Goal: Task Accomplishment & Management: Complete application form

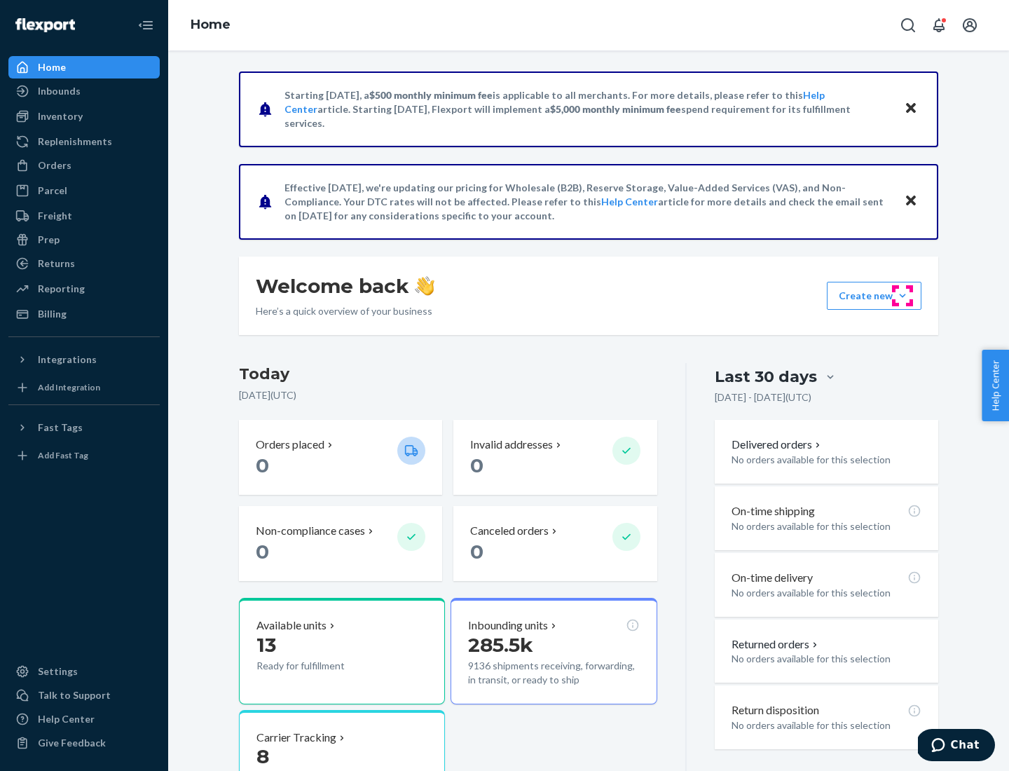
click at [903, 296] on button "Create new Create new inbound Create new order Create new product" at bounding box center [874, 296] width 95 height 28
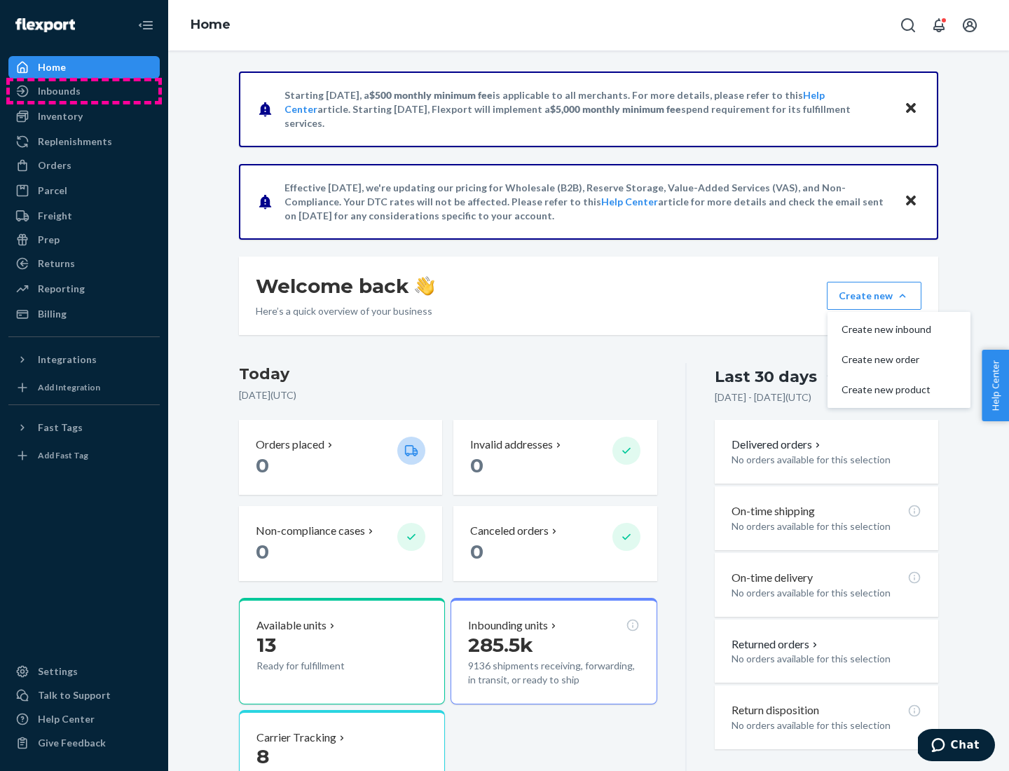
click at [84, 91] on div "Inbounds" at bounding box center [84, 91] width 149 height 20
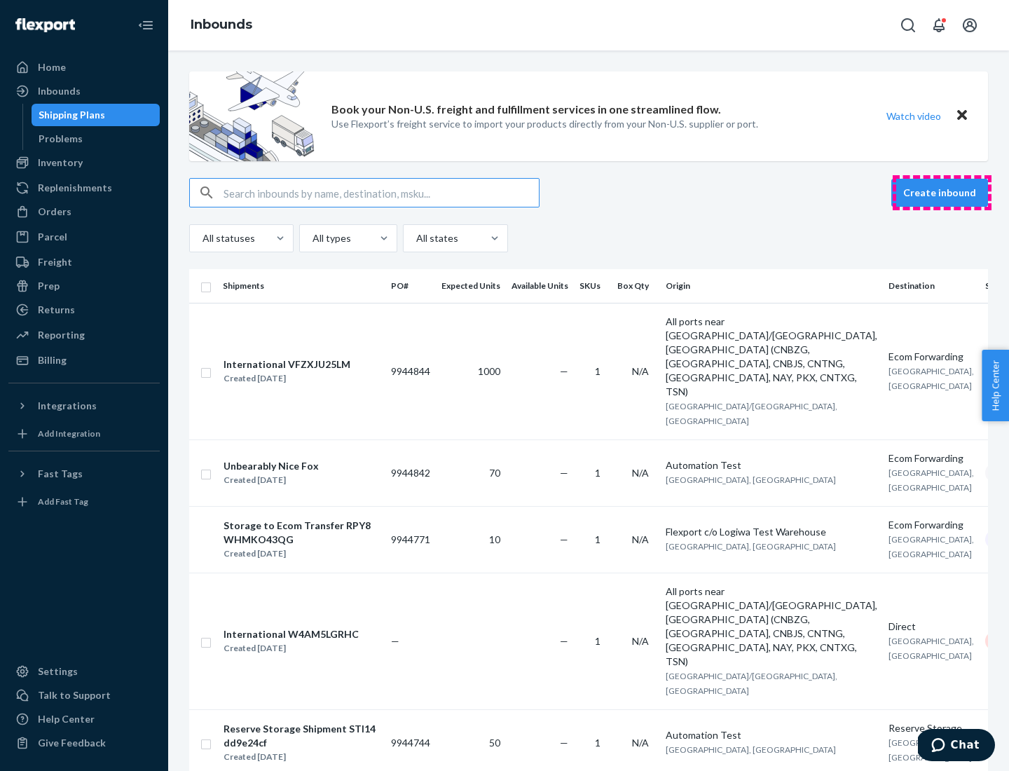
click at [942, 193] on button "Create inbound" at bounding box center [940, 193] width 97 height 28
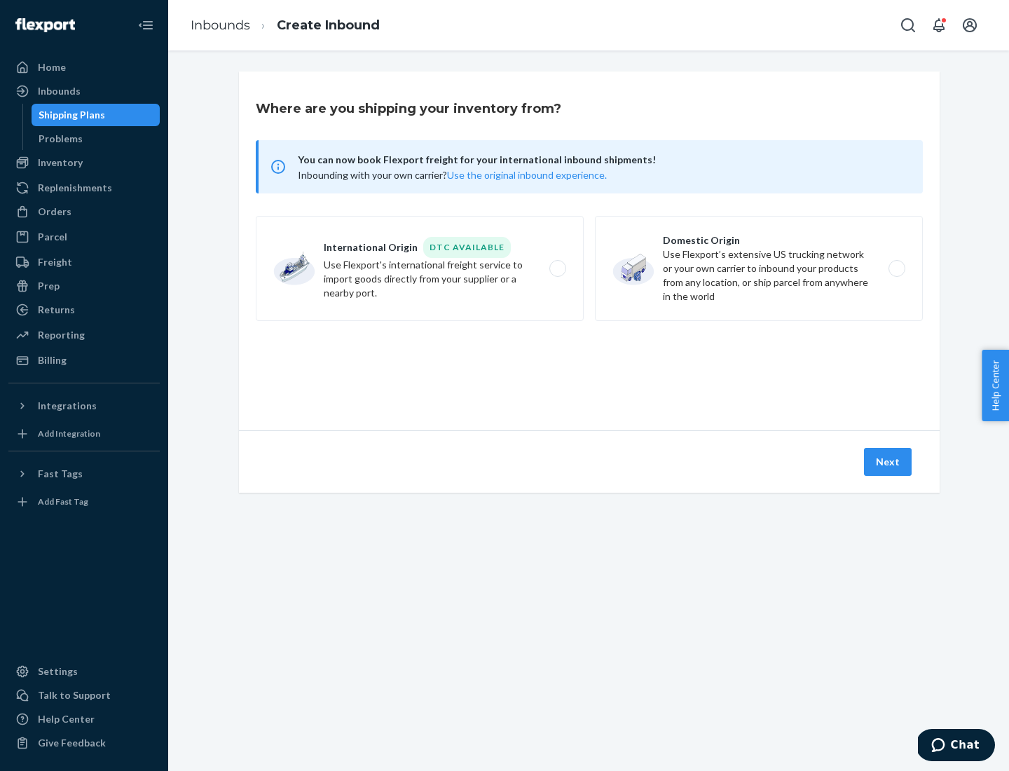
click at [759, 268] on label "Domestic Origin Use Flexport’s extensive US trucking network or your own carrie…" at bounding box center [759, 268] width 328 height 105
click at [896, 268] on input "Domestic Origin Use Flexport’s extensive US trucking network or your own carrie…" at bounding box center [900, 268] width 9 height 9
radio input "true"
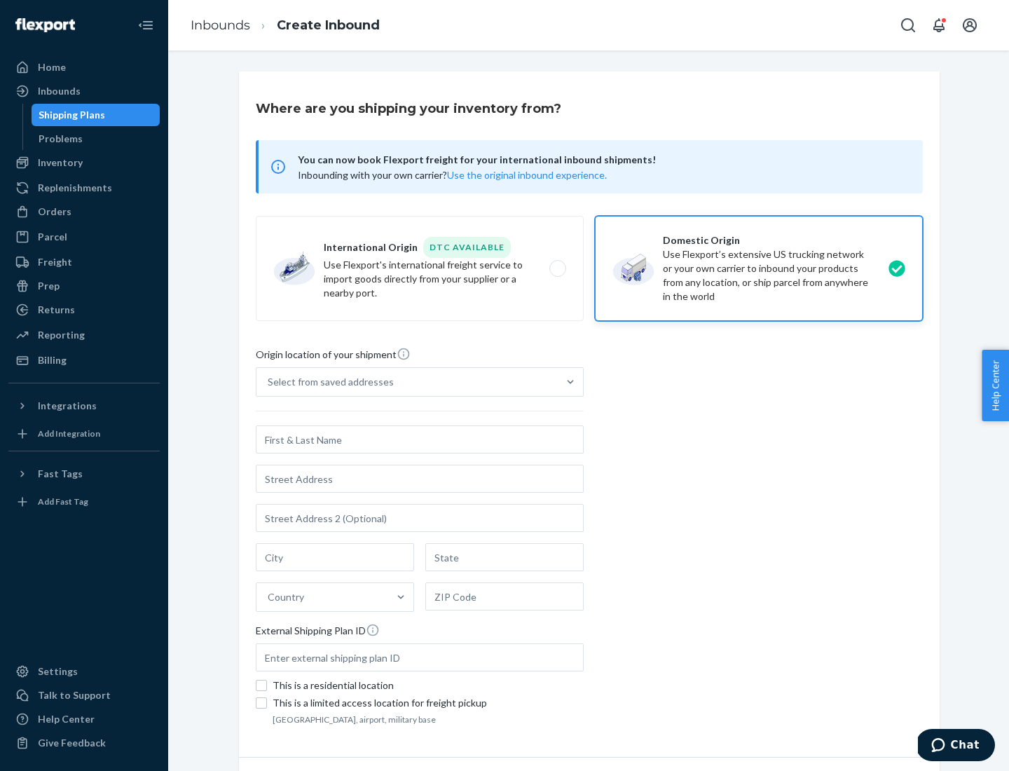
click at [327, 382] on div "Select from saved addresses" at bounding box center [331, 382] width 126 height 14
click at [269, 382] on input "Select from saved addresses" at bounding box center [268, 382] width 1 height 14
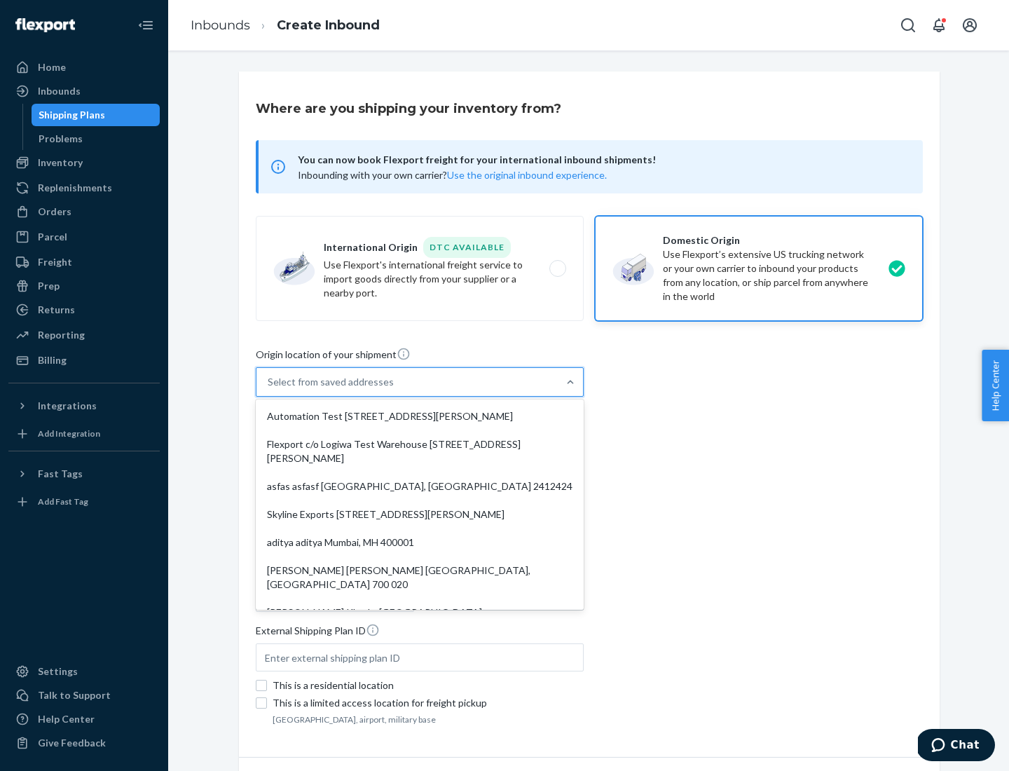
scroll to position [6, 0]
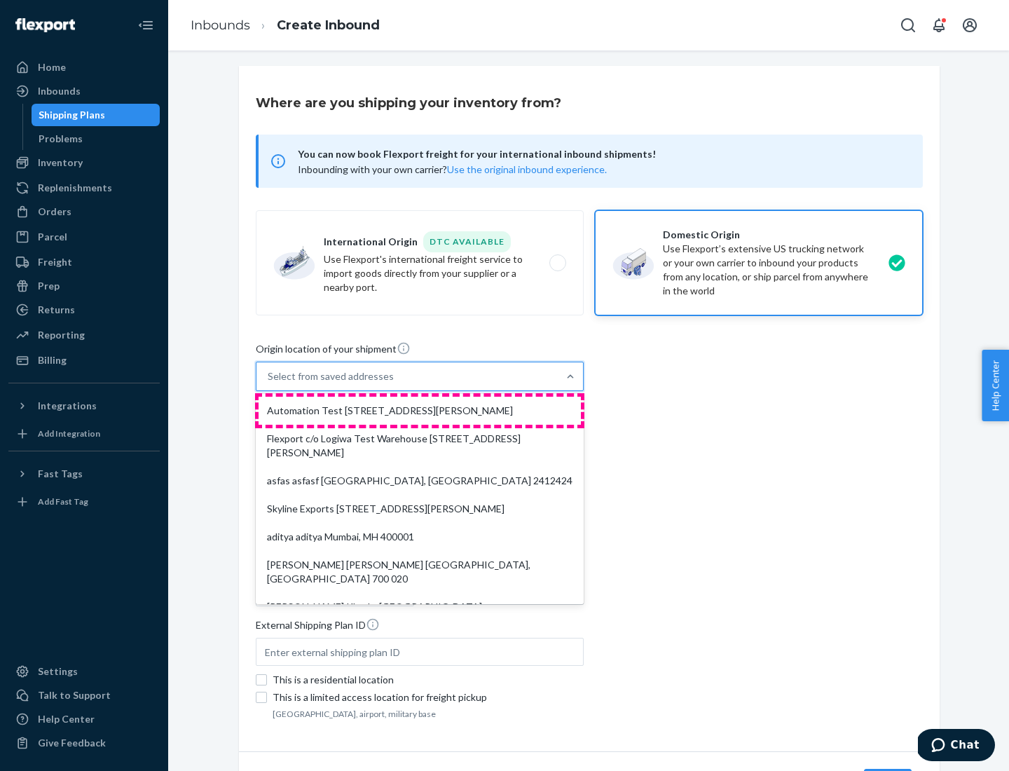
click at [420, 411] on div "Automation Test [STREET_ADDRESS][PERSON_NAME]" at bounding box center [420, 411] width 322 height 28
click at [269, 383] on input "option Automation Test [STREET_ADDRESS][PERSON_NAME]. 9 results available. Use …" at bounding box center [268, 376] width 1 height 14
type input "Automation Test"
type input "9th Floor"
type input "[GEOGRAPHIC_DATA]"
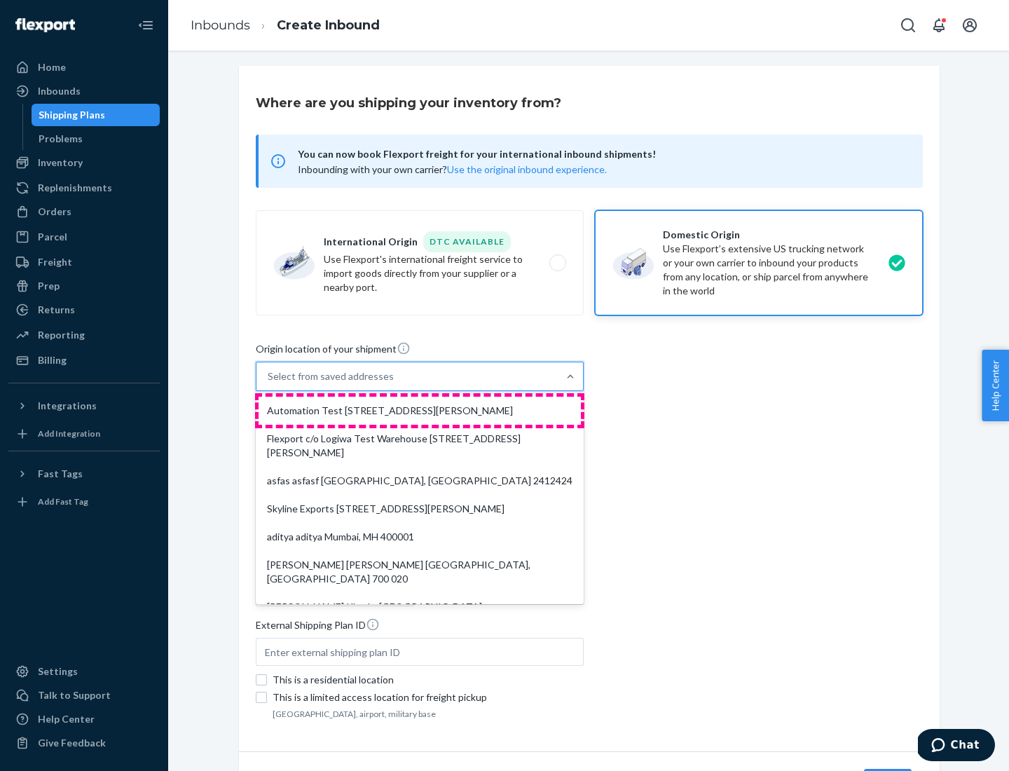
type input "CA"
type input "94104"
type input "[STREET_ADDRESS][PERSON_NAME]"
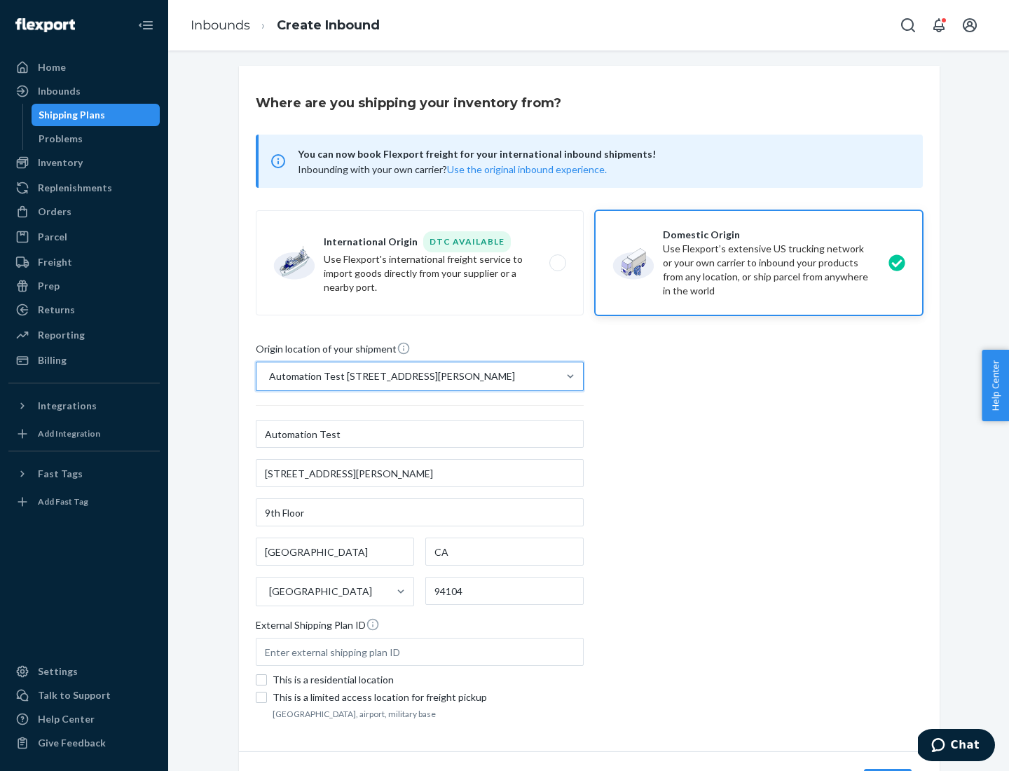
scroll to position [82, 0]
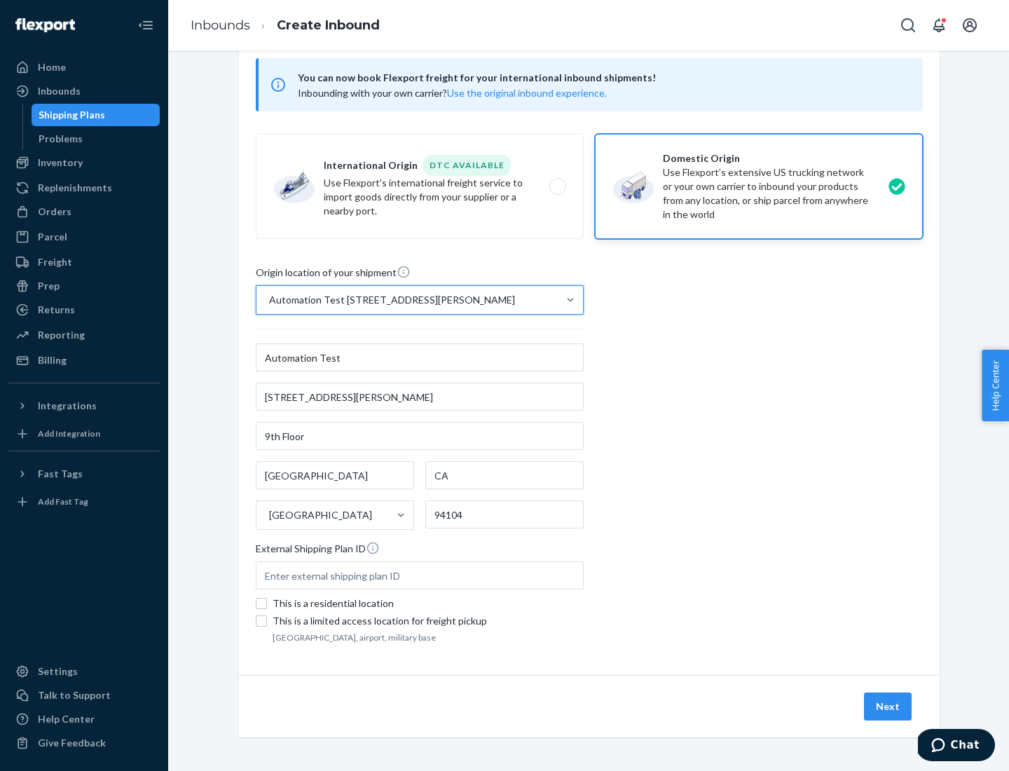
click at [889, 707] on button "Next" at bounding box center [888, 707] width 48 height 28
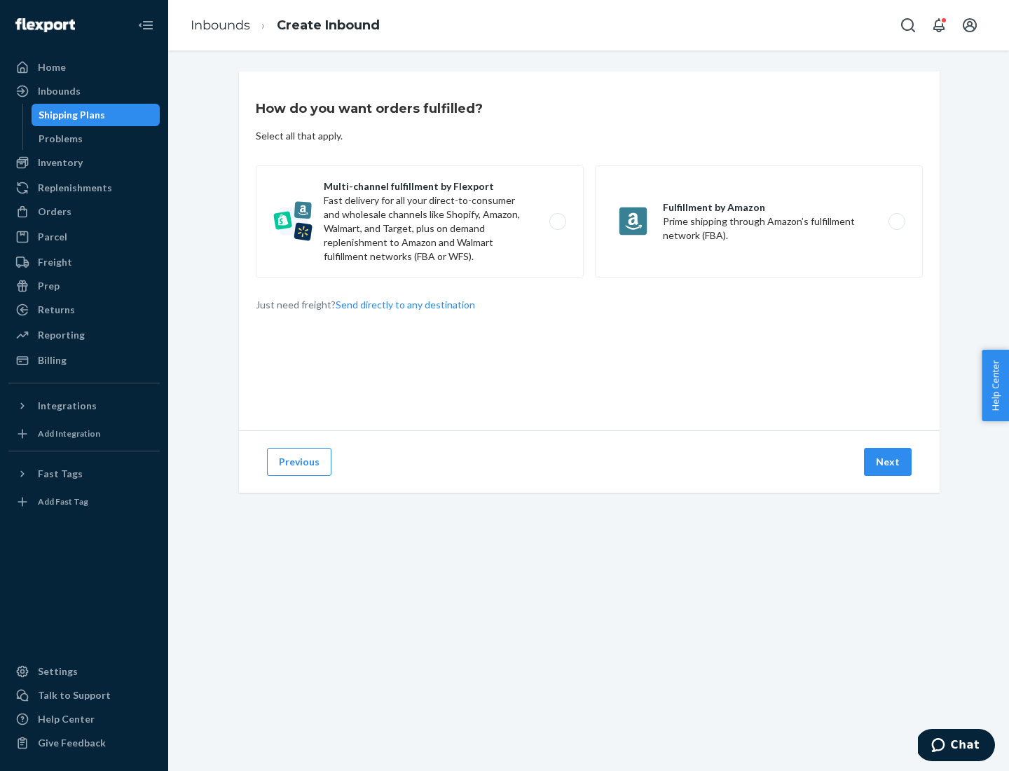
click at [420, 221] on label "Multi-channel fulfillment by Flexport Fast delivery for all your direct-to-cons…" at bounding box center [420, 221] width 328 height 112
click at [557, 221] on input "Multi-channel fulfillment by Flexport Fast delivery for all your direct-to-cons…" at bounding box center [561, 221] width 9 height 9
radio input "true"
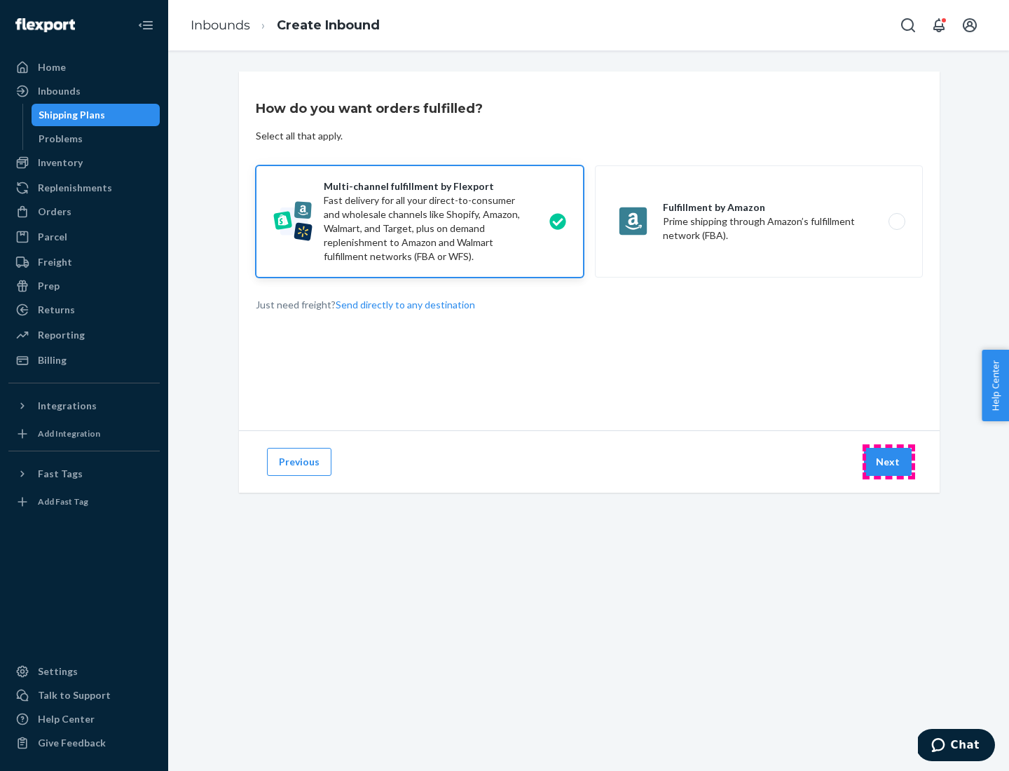
click at [889, 462] on button "Next" at bounding box center [888, 462] width 48 height 28
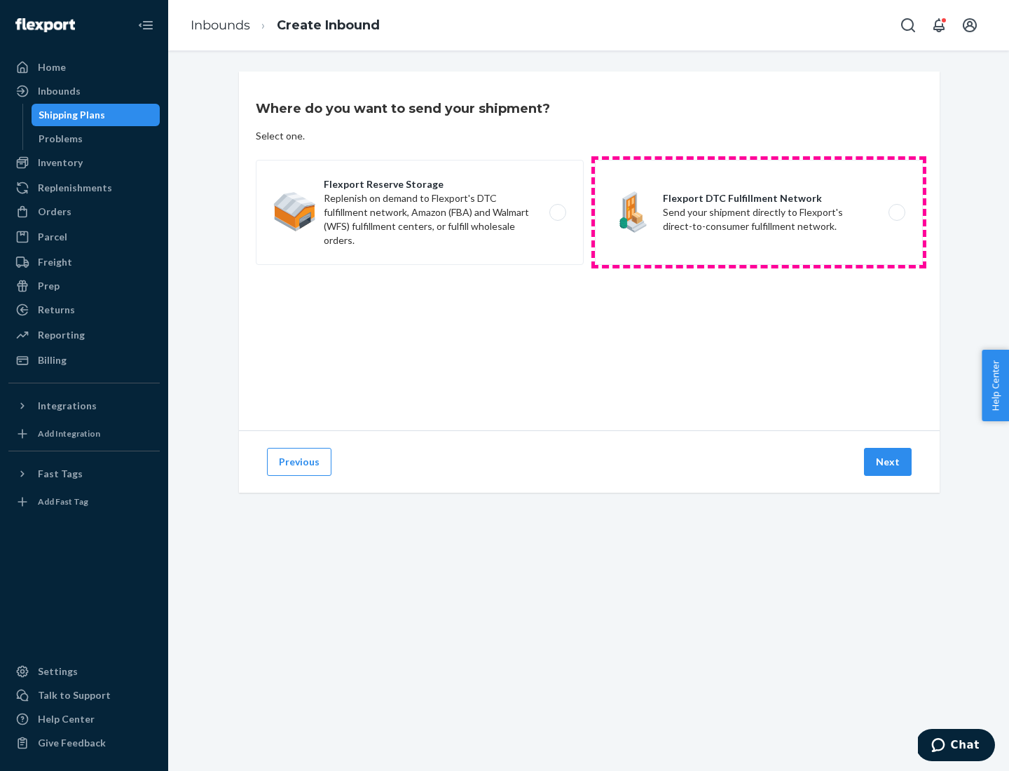
click at [759, 212] on label "Flexport DTC Fulfillment Network Send your shipment directly to Flexport's dire…" at bounding box center [759, 212] width 328 height 105
click at [896, 212] on input "Flexport DTC Fulfillment Network Send your shipment directly to Flexport's dire…" at bounding box center [900, 212] width 9 height 9
radio input "true"
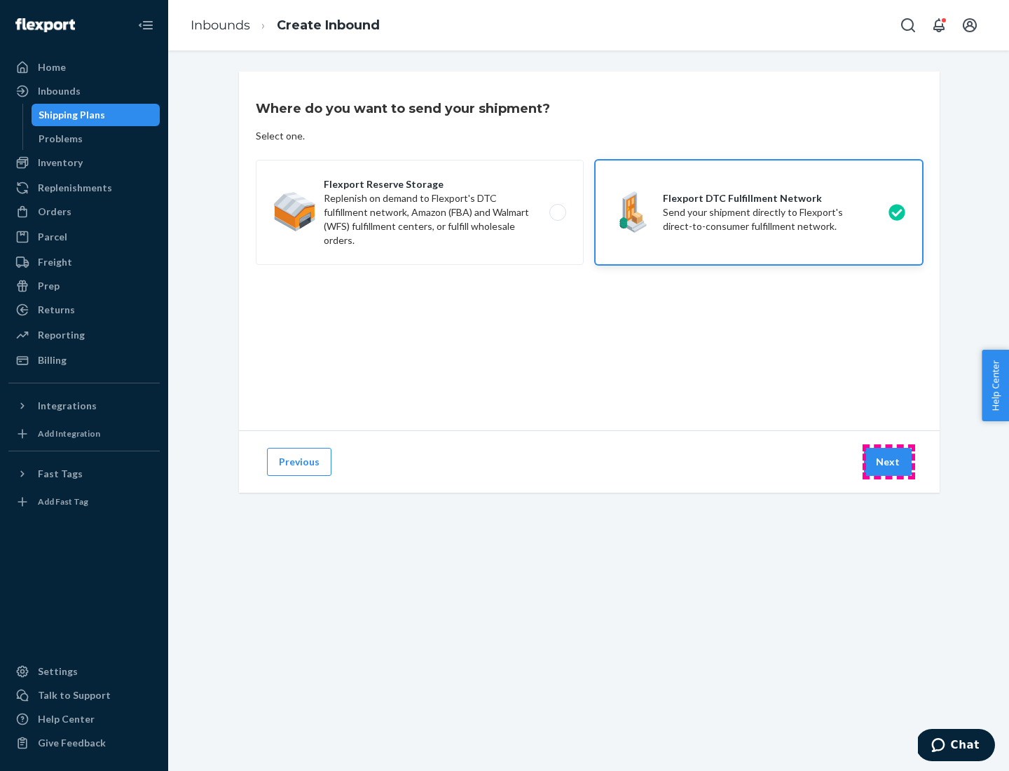
click at [889, 462] on button "Next" at bounding box center [888, 462] width 48 height 28
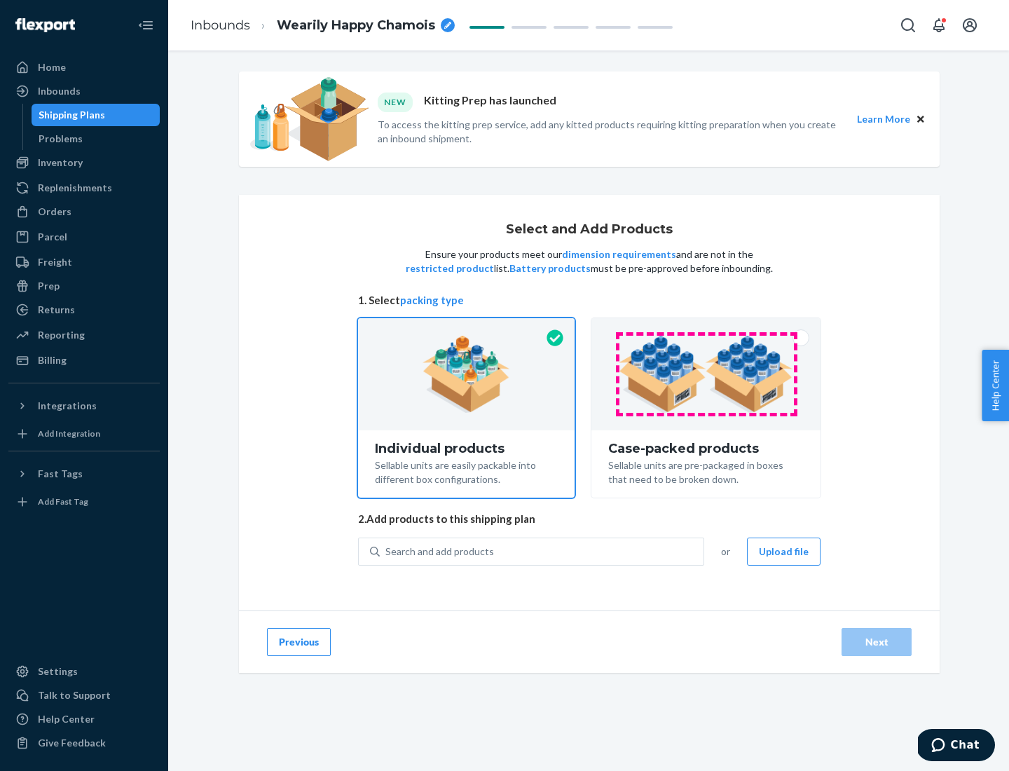
click at [707, 374] on img at bounding box center [706, 374] width 175 height 77
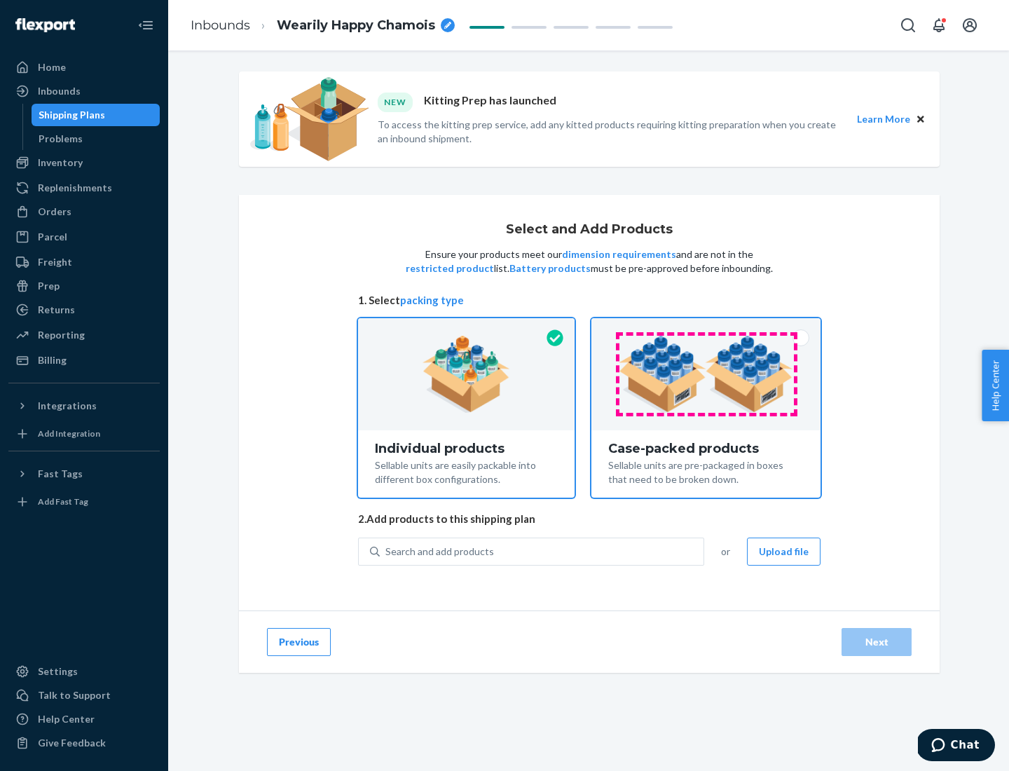
click at [707, 327] on input "Case-packed products Sellable units are pre-packaged in boxes that need to be b…" at bounding box center [706, 322] width 9 height 9
radio input "true"
radio input "false"
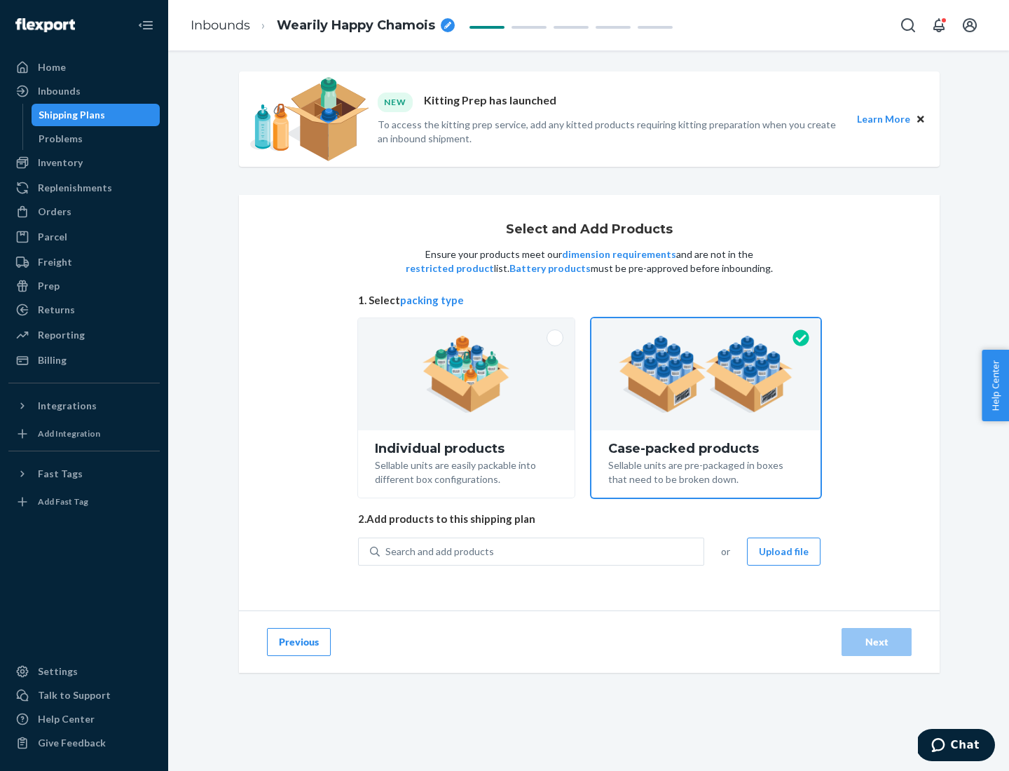
click at [543, 551] on div "Search and add products" at bounding box center [542, 551] width 324 height 25
click at [387, 551] on input "Search and add products" at bounding box center [386, 552] width 1 height 14
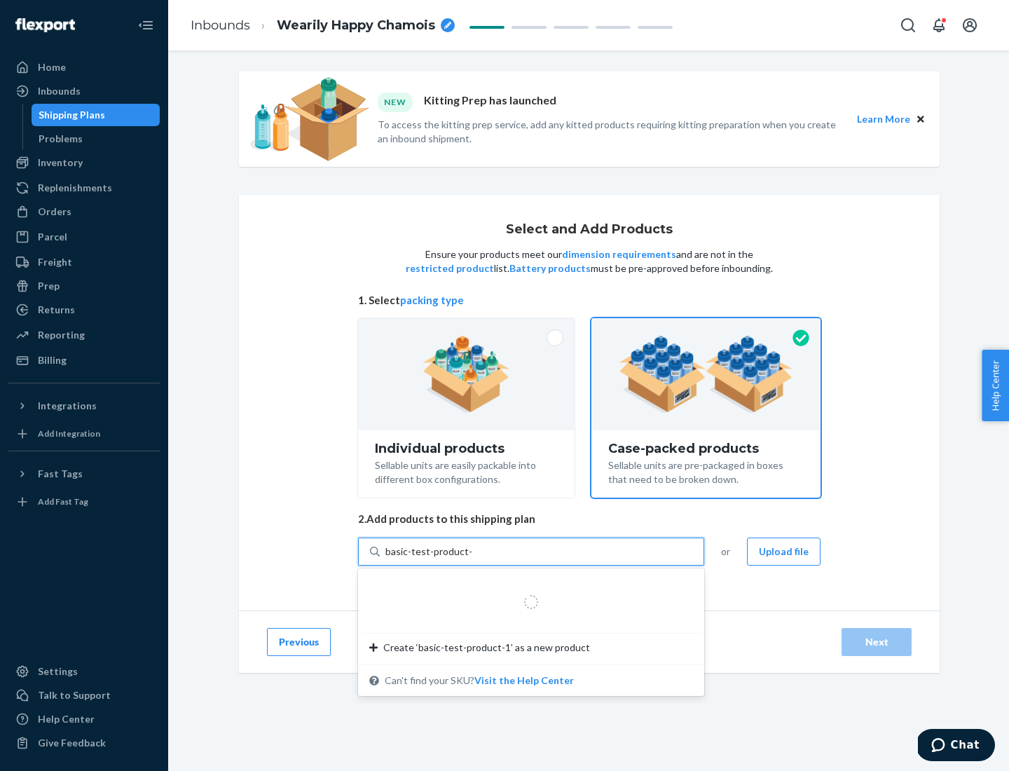
type input "basic-test-product-1"
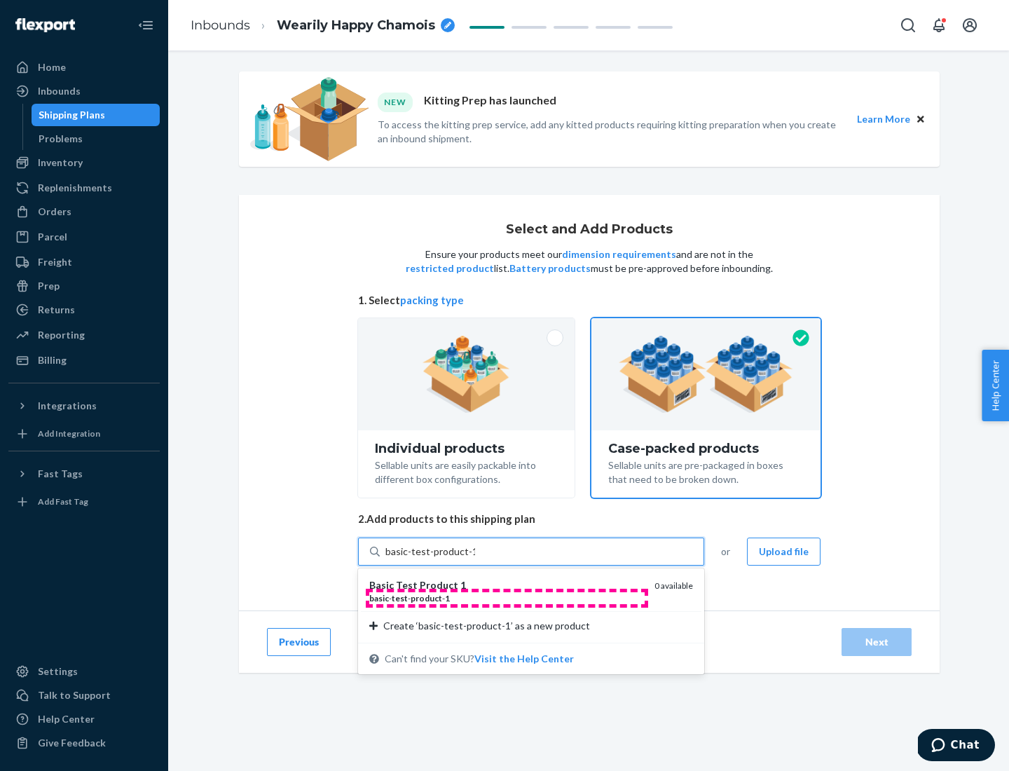
click at [507, 598] on div "basic - test - product - 1" at bounding box center [506, 598] width 274 height 12
click at [475, 559] on input "basic-test-product-1" at bounding box center [431, 552] width 90 height 14
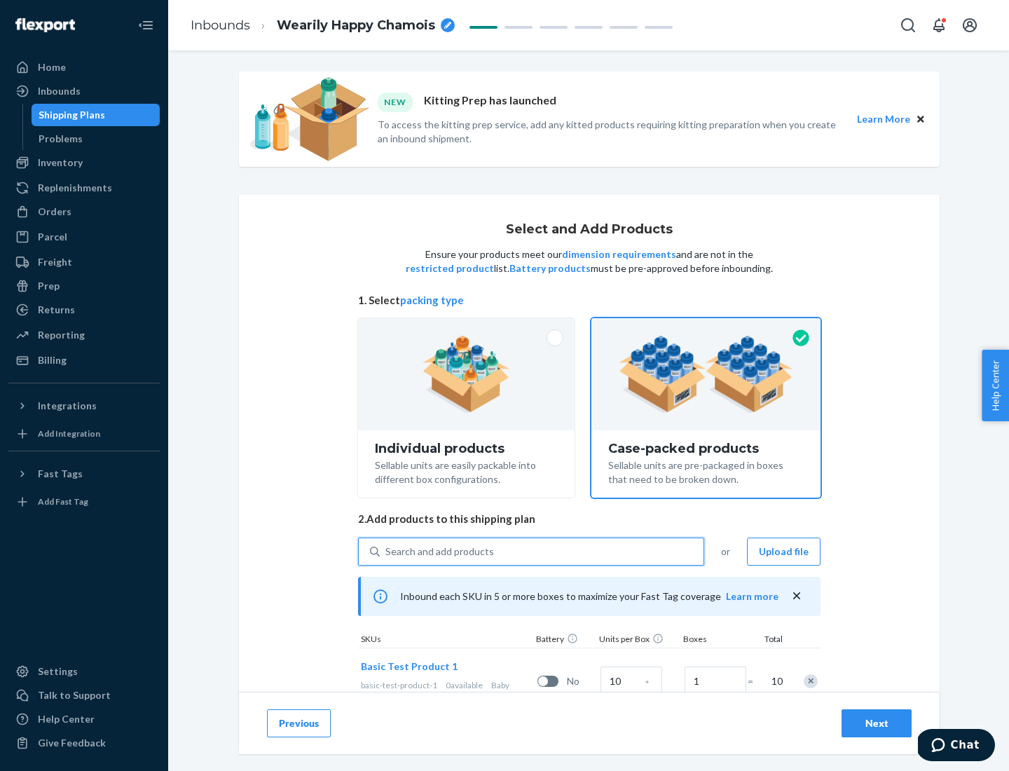
scroll to position [50, 0]
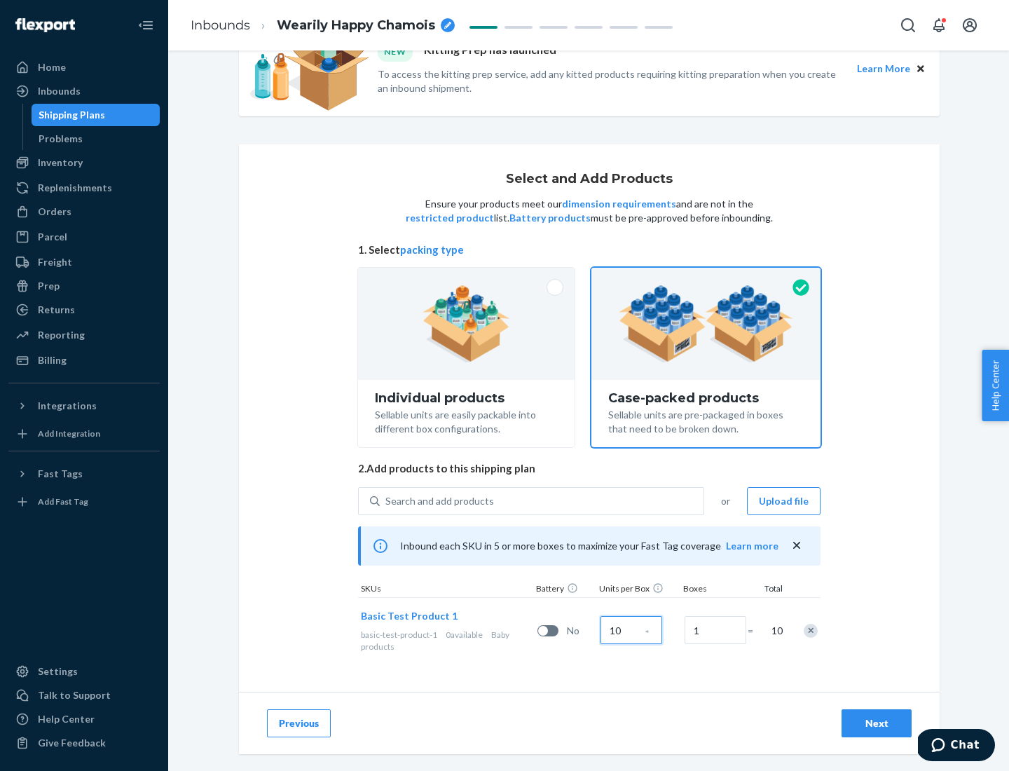
type input "10"
type input "7"
click at [877, 723] on div "Next" at bounding box center [877, 723] width 46 height 14
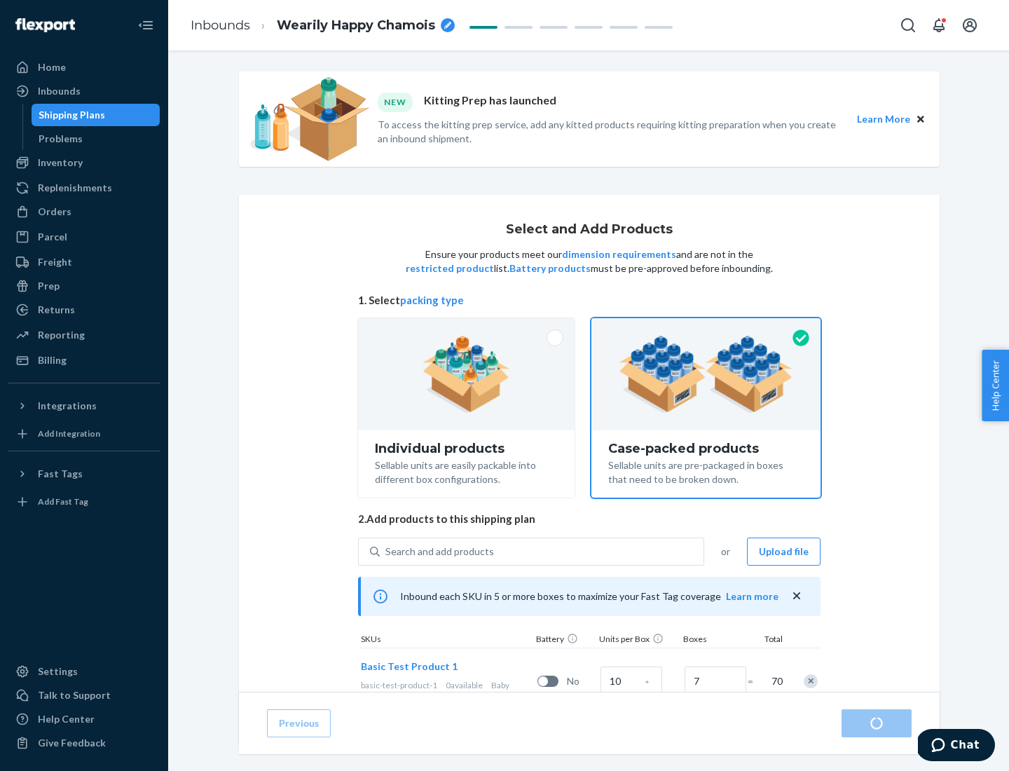
radio input "true"
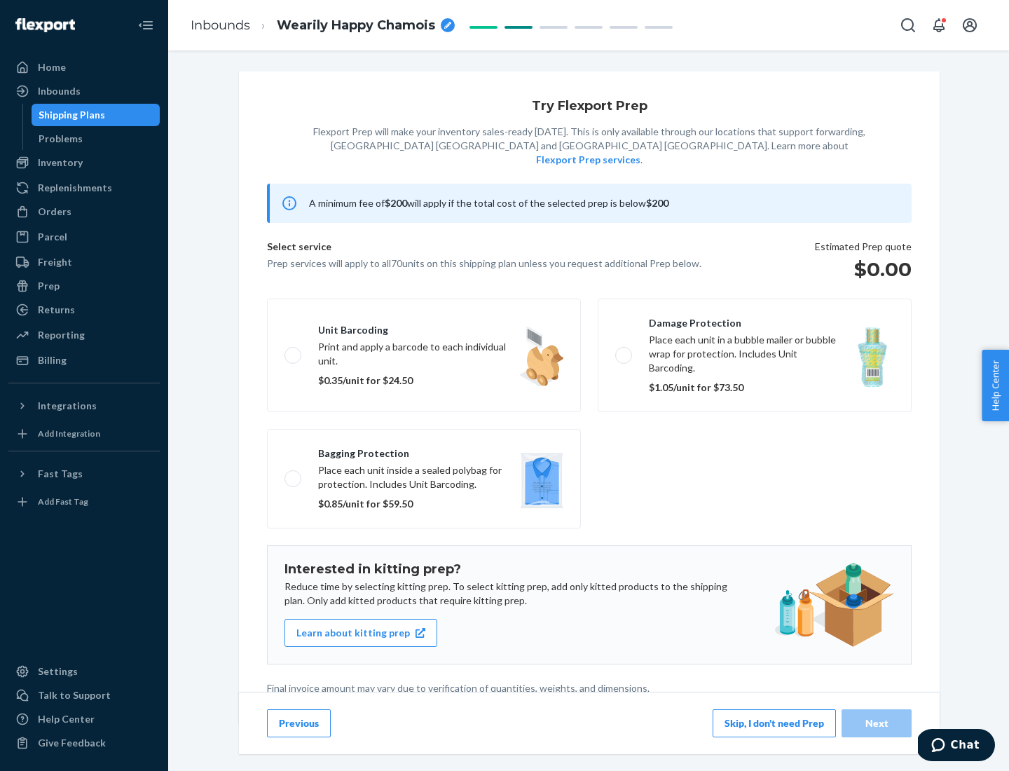
scroll to position [4, 0]
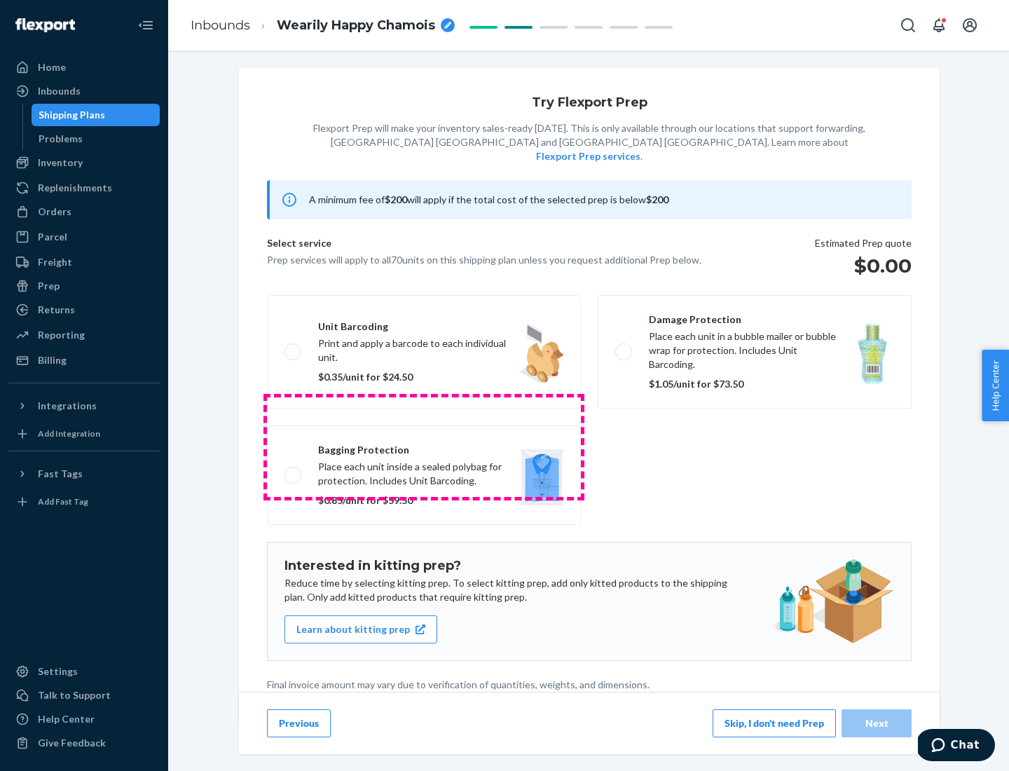
click at [424, 446] on label "Bagging protection Place each unit inside a sealed polybag for protection. Incl…" at bounding box center [424, 475] width 314 height 100
click at [294, 470] on input "Bagging protection Place each unit inside a sealed polybag for protection. Incl…" at bounding box center [289, 474] width 9 height 9
checkbox input "true"
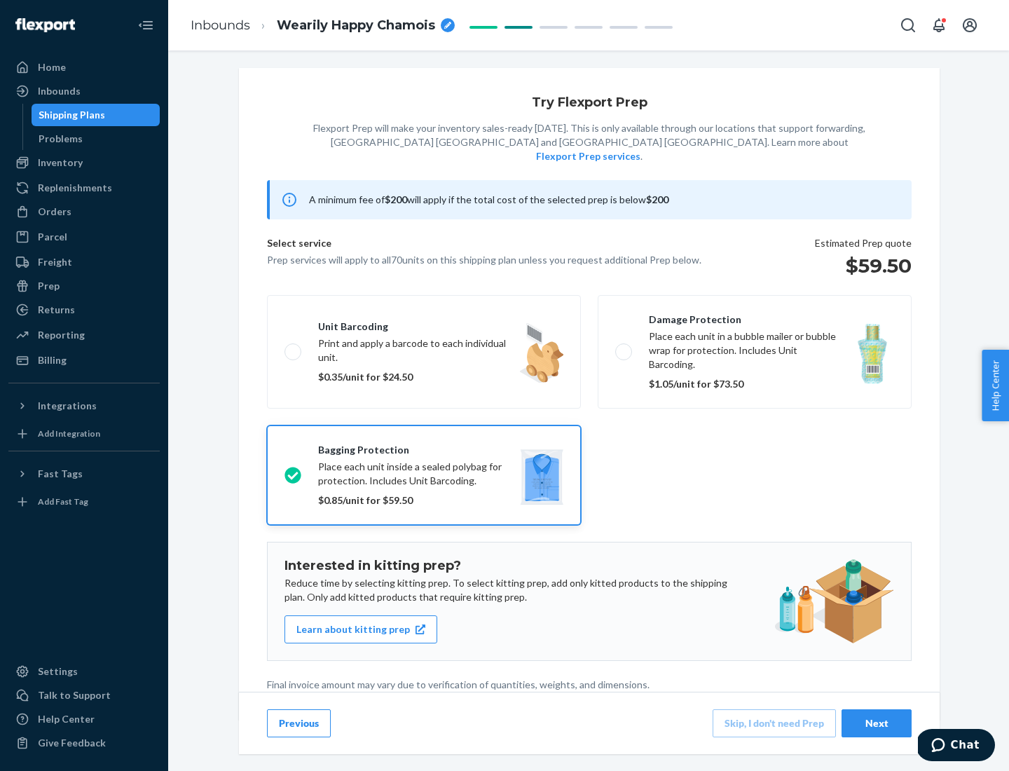
click at [877, 723] on div "Next" at bounding box center [877, 723] width 46 height 14
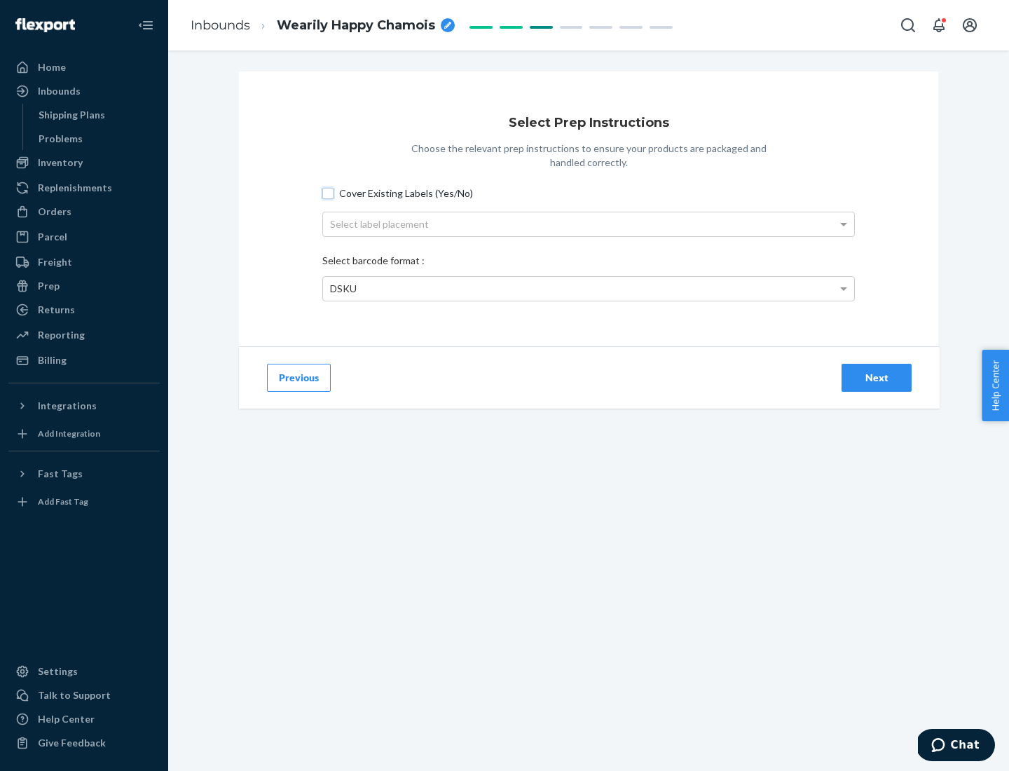
click at [328, 193] on input "Cover Existing Labels (Yes/No)" at bounding box center [327, 193] width 11 height 11
checkbox input "true"
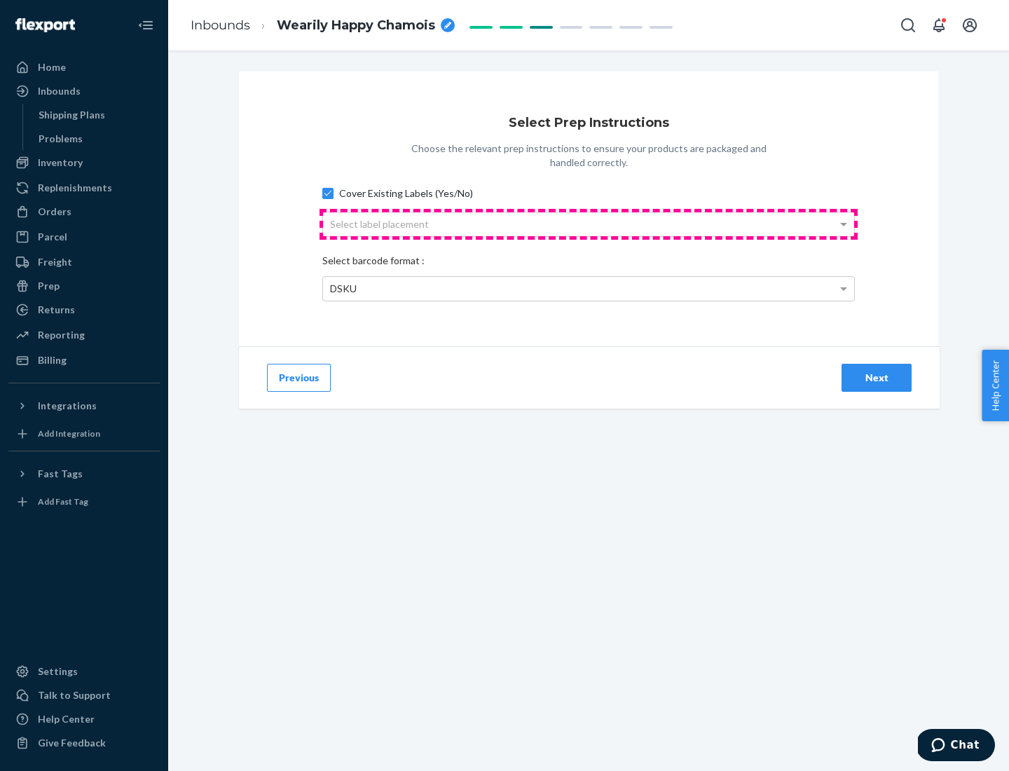
click at [589, 224] on div "Select label placement" at bounding box center [588, 224] width 531 height 24
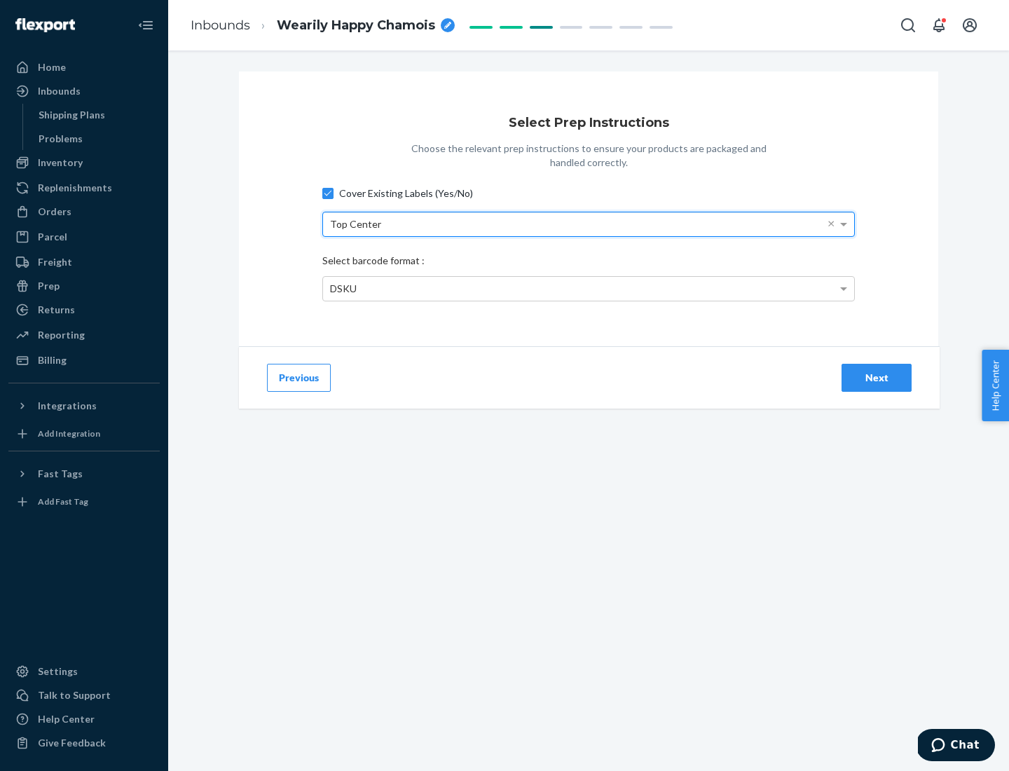
click at [589, 288] on div "DSKU" at bounding box center [588, 289] width 531 height 24
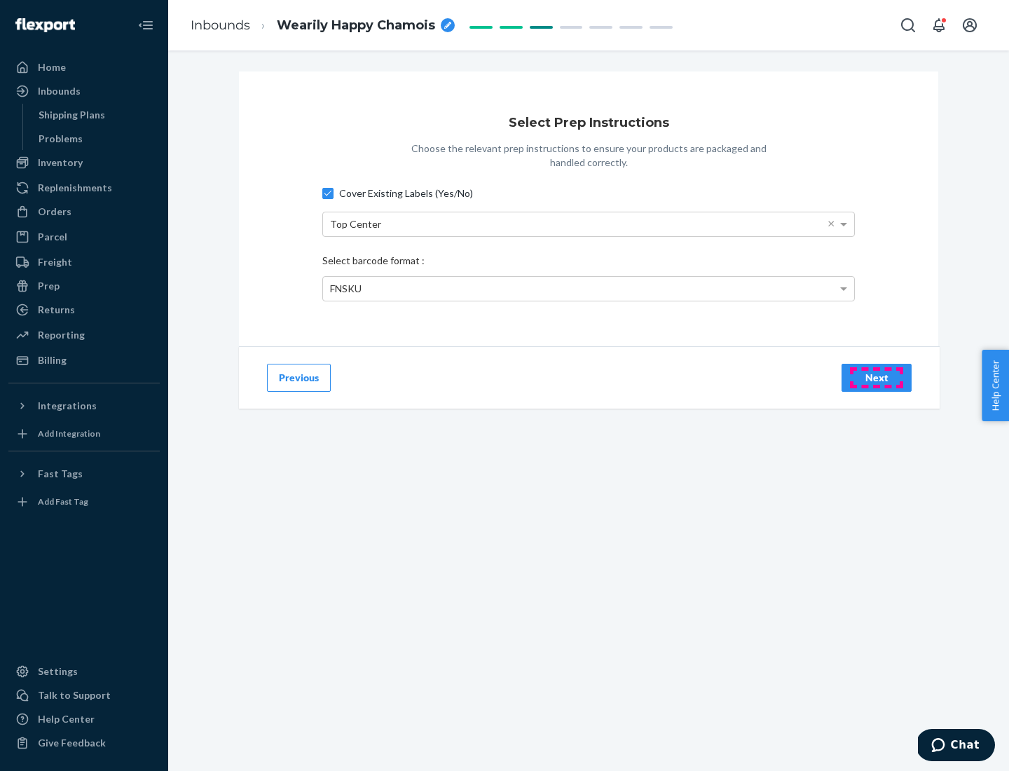
click at [877, 377] on div "Next" at bounding box center [877, 378] width 46 height 14
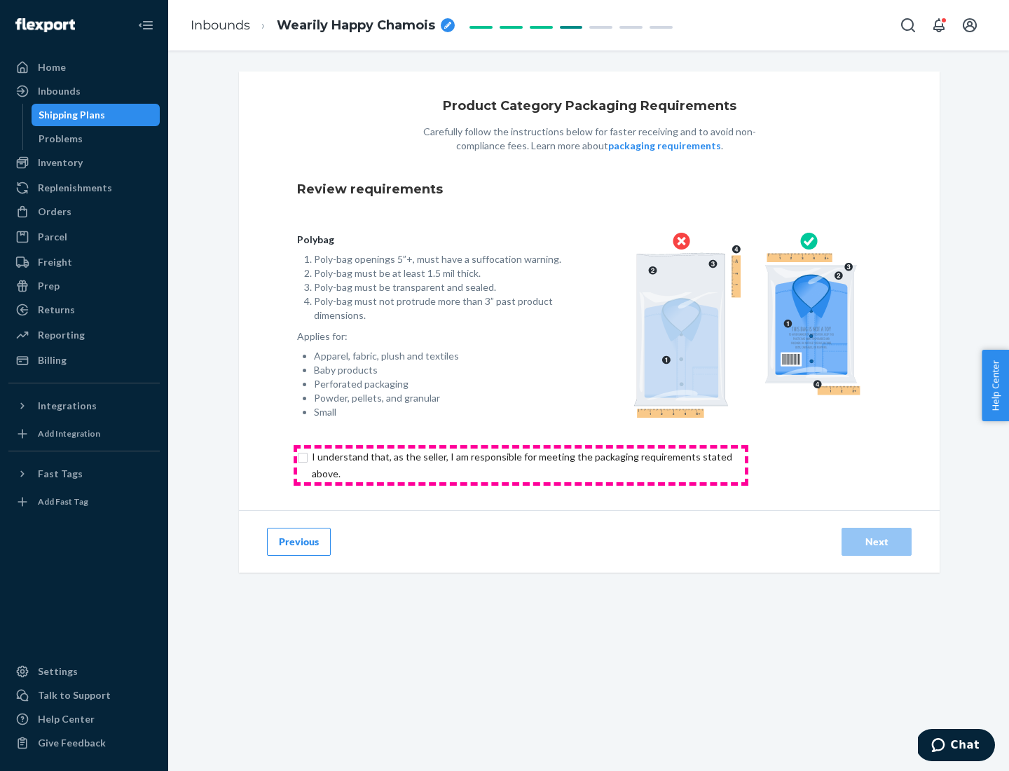
click at [521, 465] on input "checkbox" at bounding box center [530, 466] width 466 height 34
checkbox input "true"
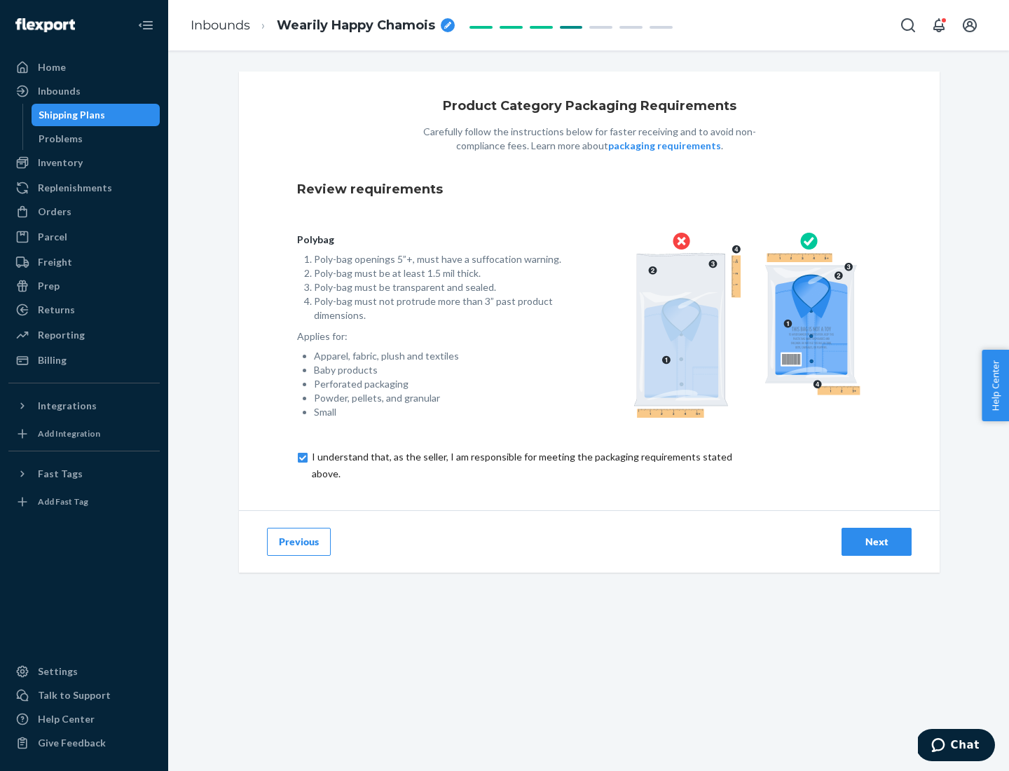
click at [877, 541] on div "Next" at bounding box center [877, 542] width 46 height 14
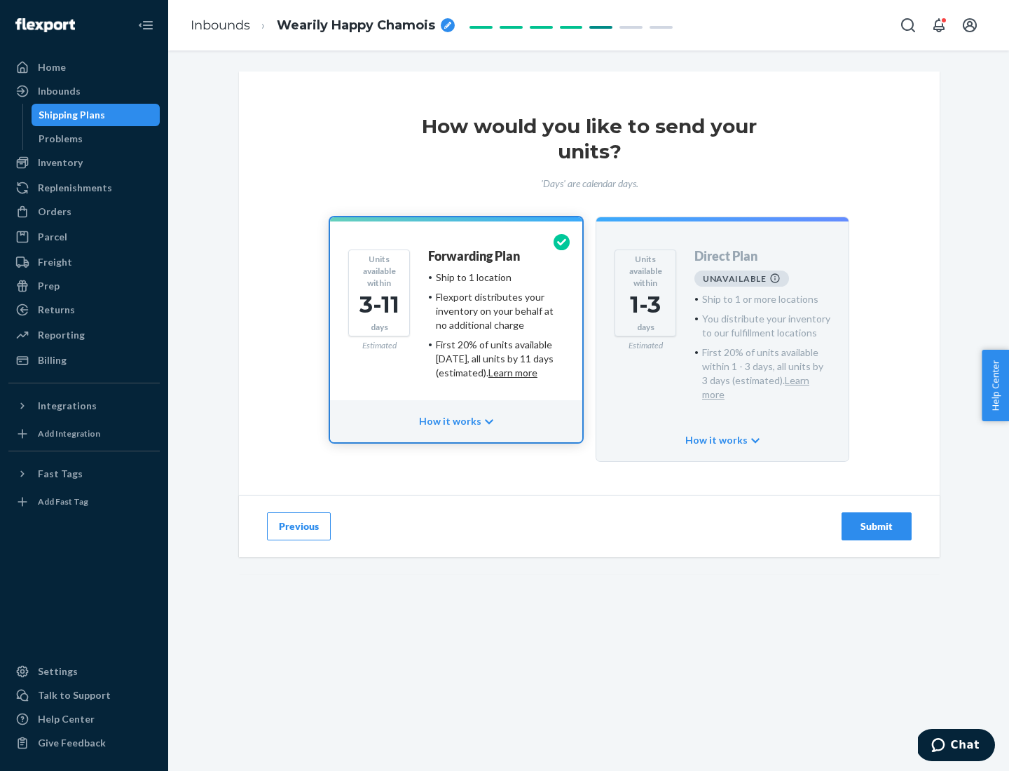
click at [475, 256] on h4 "Forwarding Plan" at bounding box center [474, 257] width 92 height 14
click at [877, 519] on div "Submit" at bounding box center [877, 526] width 46 height 14
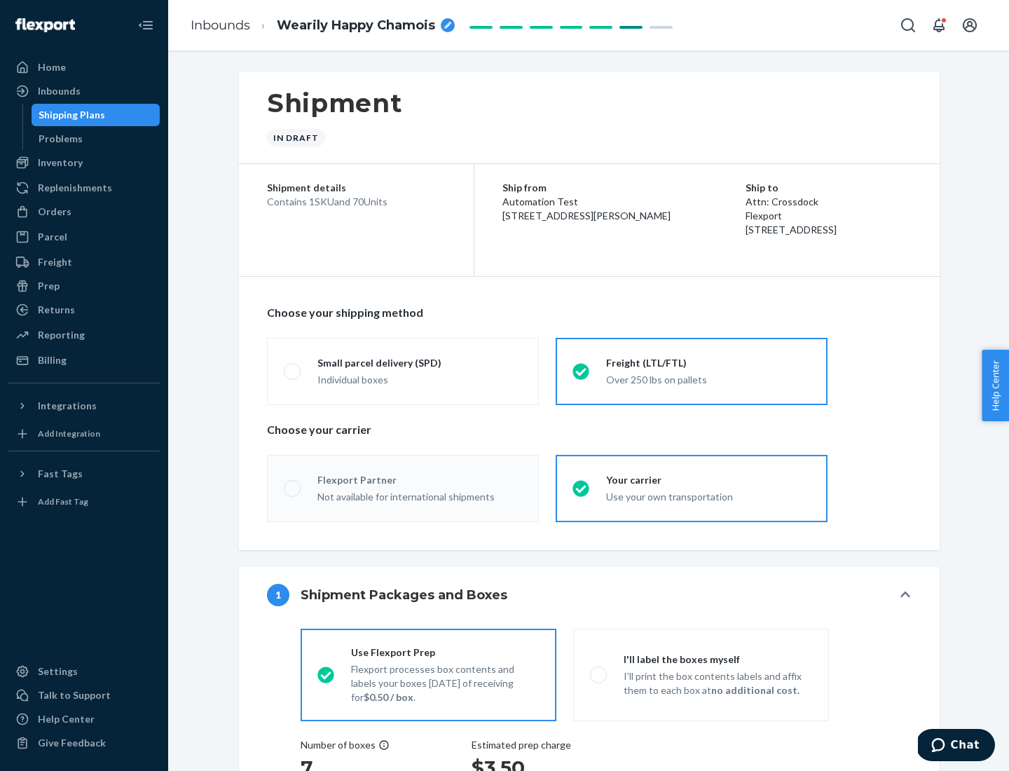
radio input "true"
radio input "false"
radio input "true"
radio input "false"
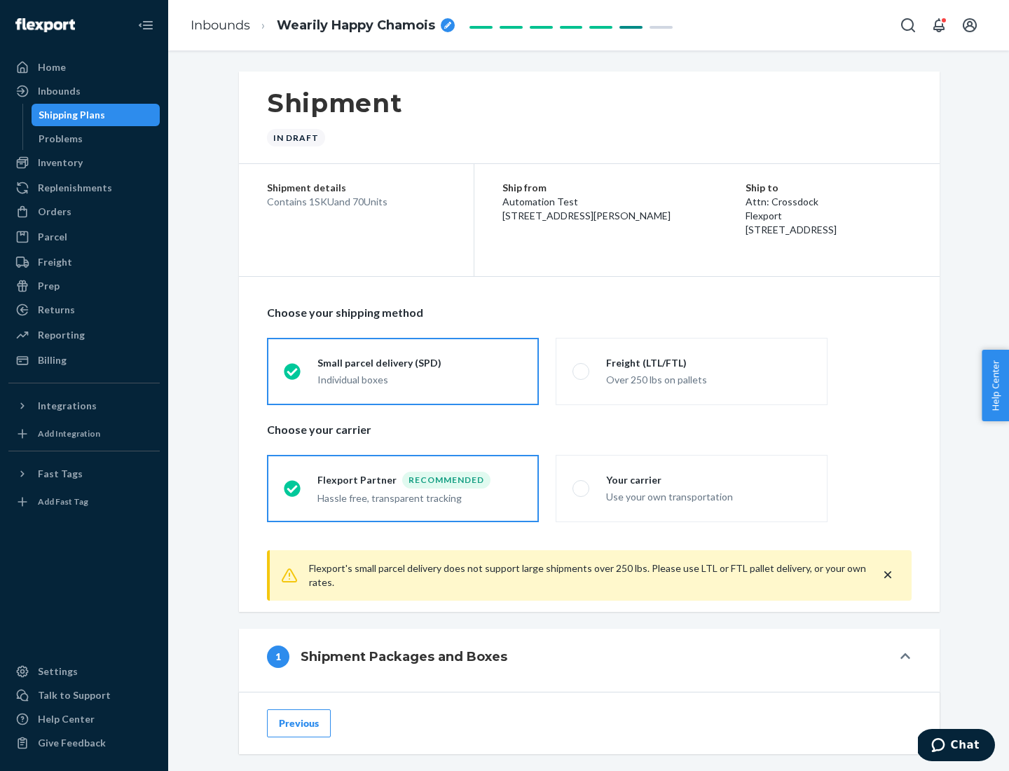
click at [420, 379] on div "Individual boxes" at bounding box center [420, 380] width 205 height 14
click at [293, 376] on input "Small parcel delivery (SPD) Individual boxes" at bounding box center [288, 371] width 9 height 9
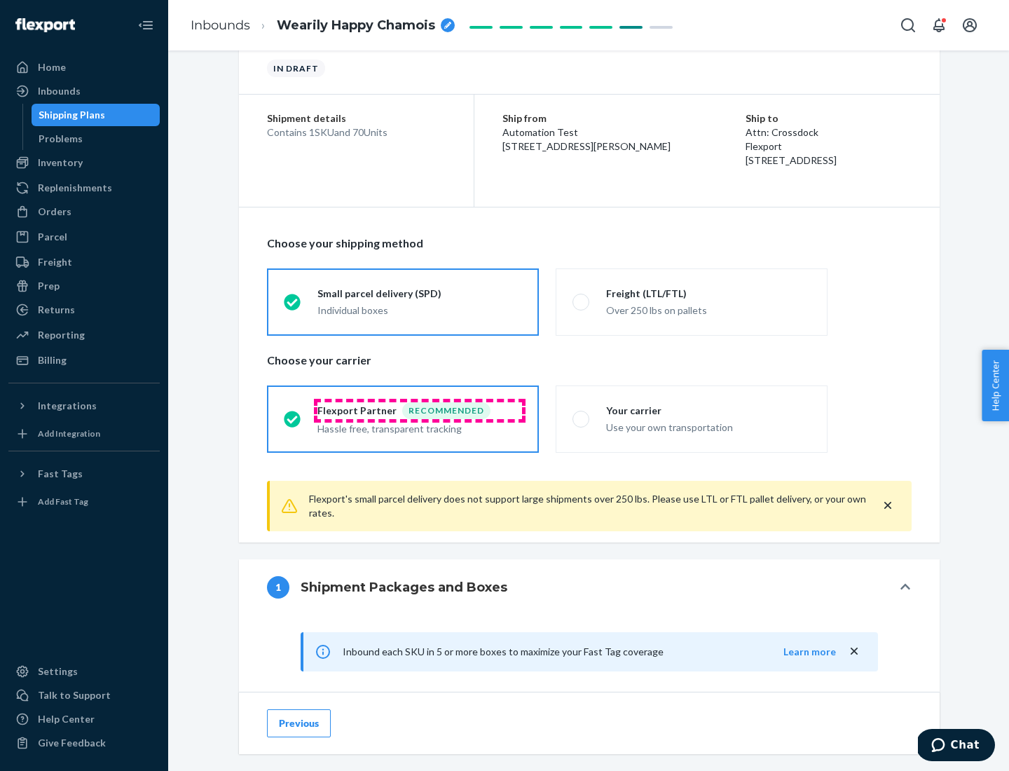
click at [420, 410] on div "Recommended" at bounding box center [446, 410] width 88 height 17
click at [293, 414] on input "Flexport Partner Recommended Hassle free, transparent tracking" at bounding box center [288, 418] width 9 height 9
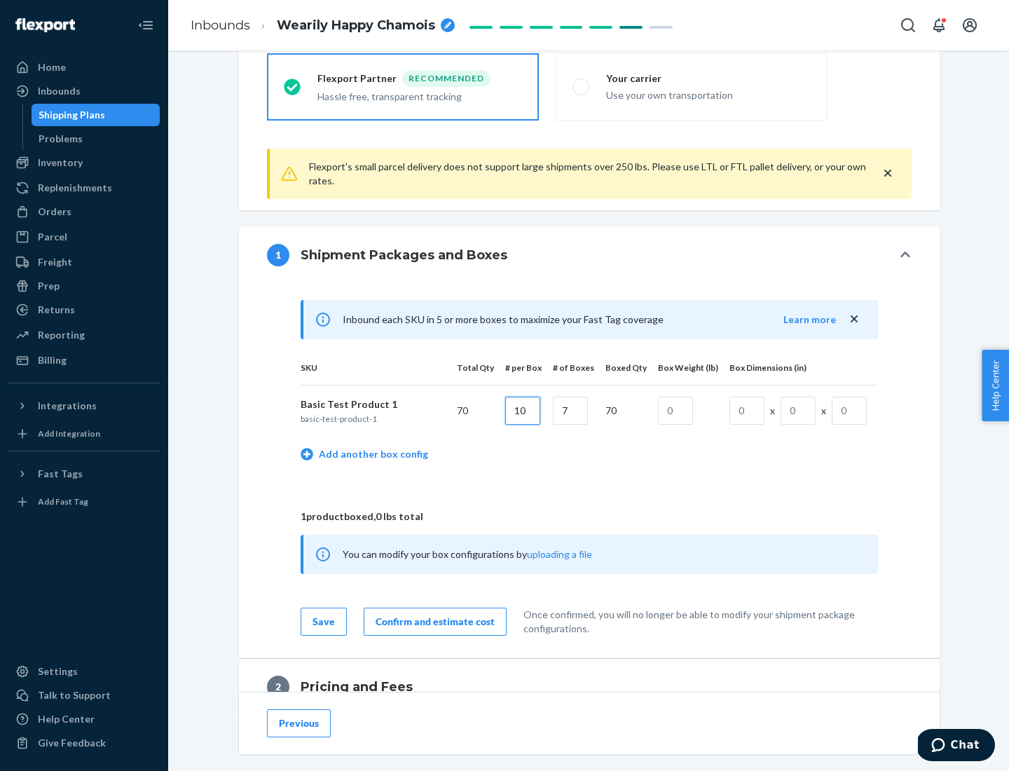
type input "10"
type input "7"
type input "1"
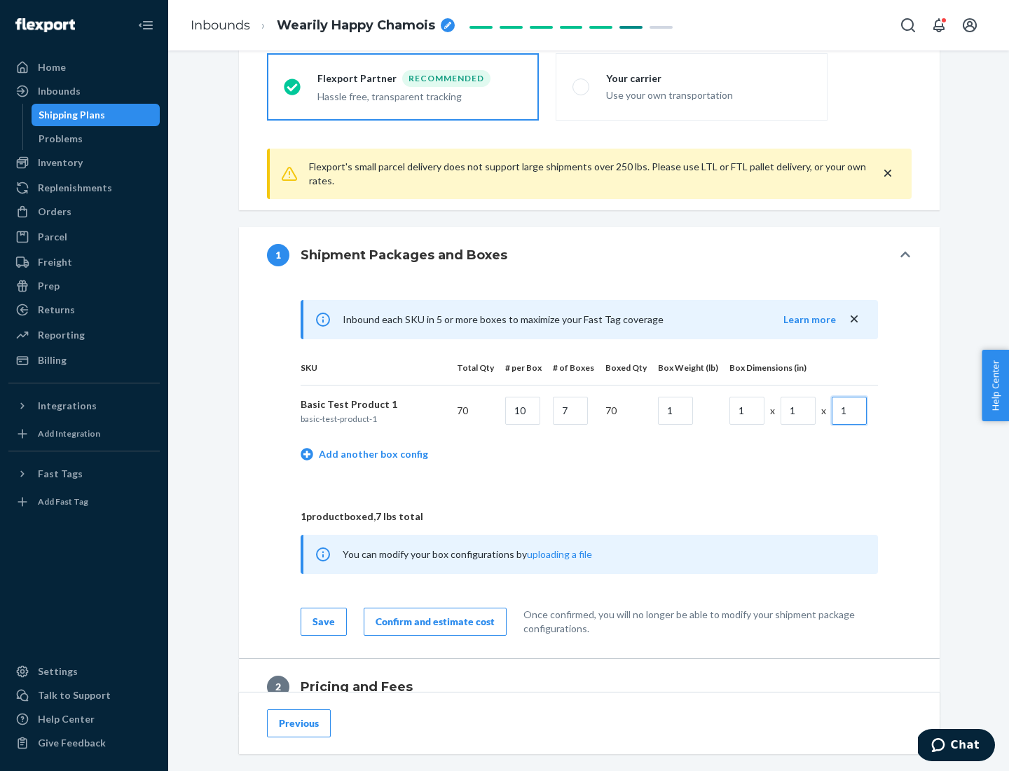
scroll to position [613, 0]
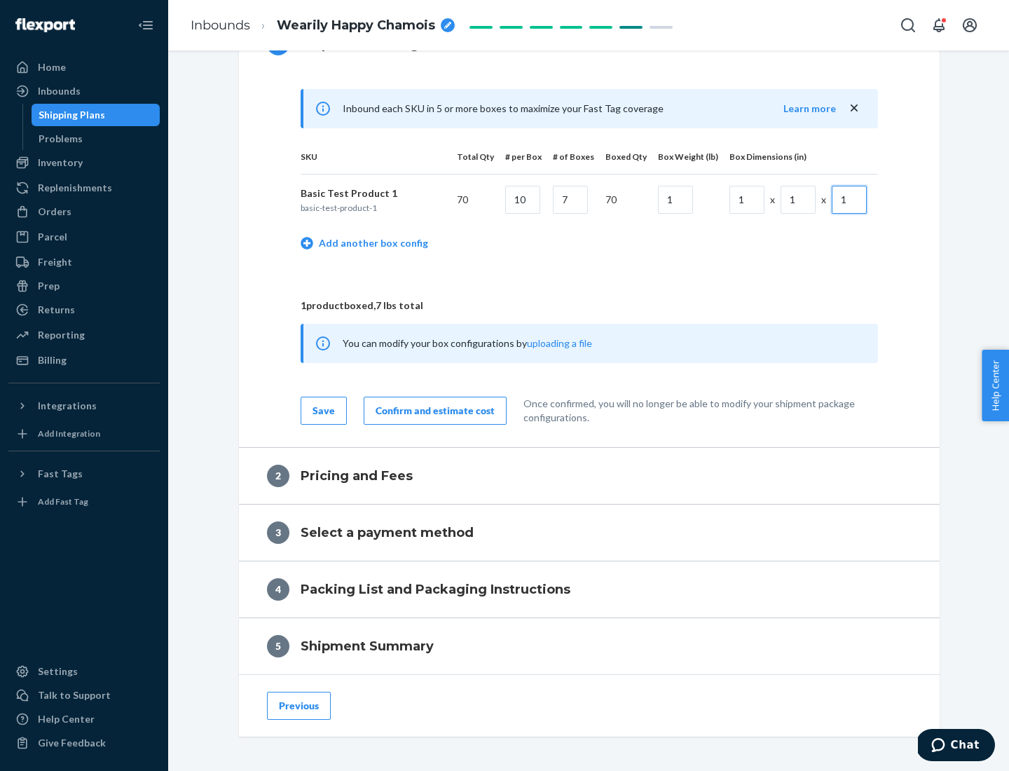
type input "1"
click at [432, 410] on div "Confirm and estimate cost" at bounding box center [435, 411] width 119 height 14
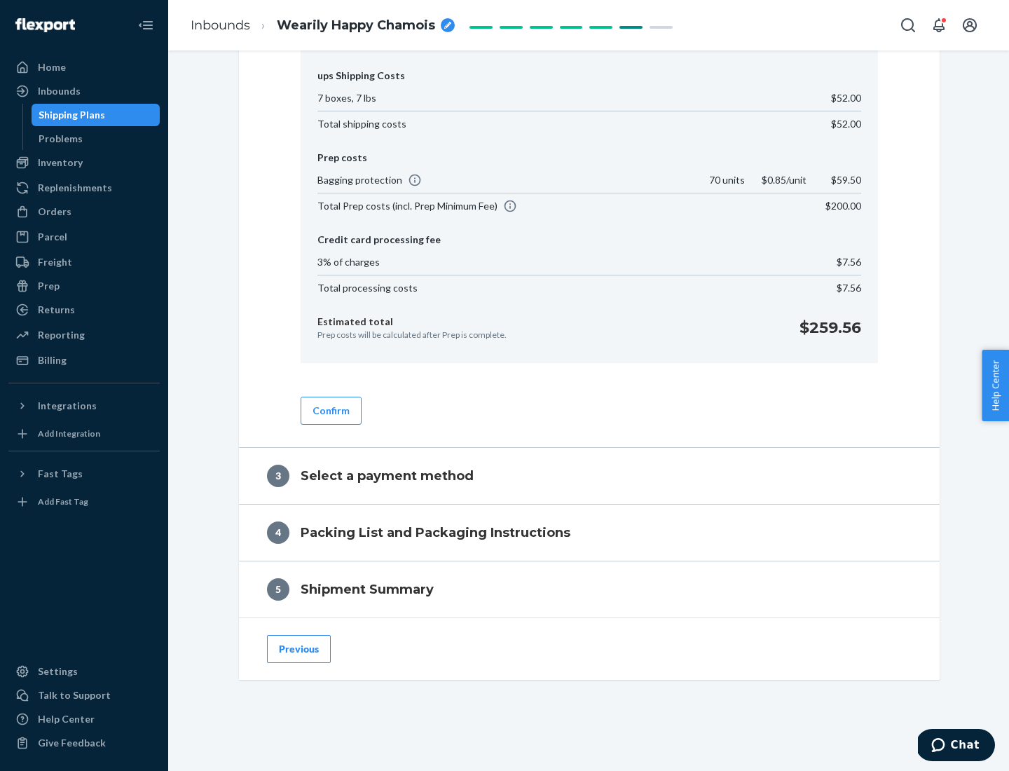
click at [330, 410] on button "Confirm" at bounding box center [331, 411] width 61 height 28
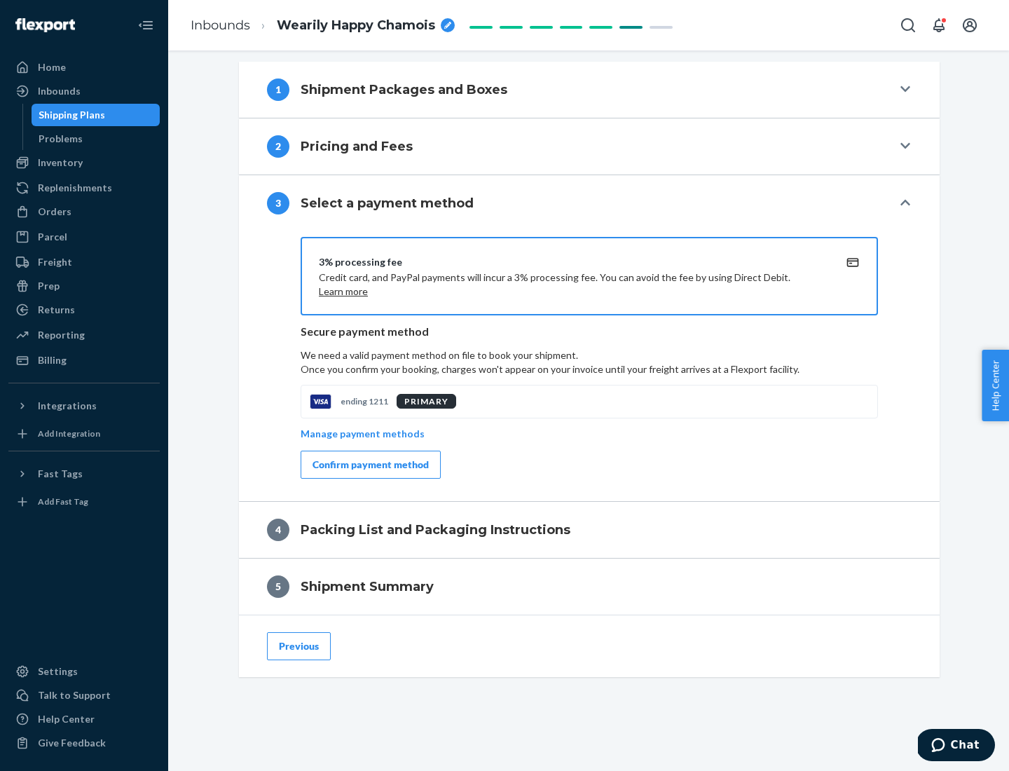
scroll to position [567, 0]
click at [369, 465] on div "Confirm payment method" at bounding box center [371, 465] width 116 height 14
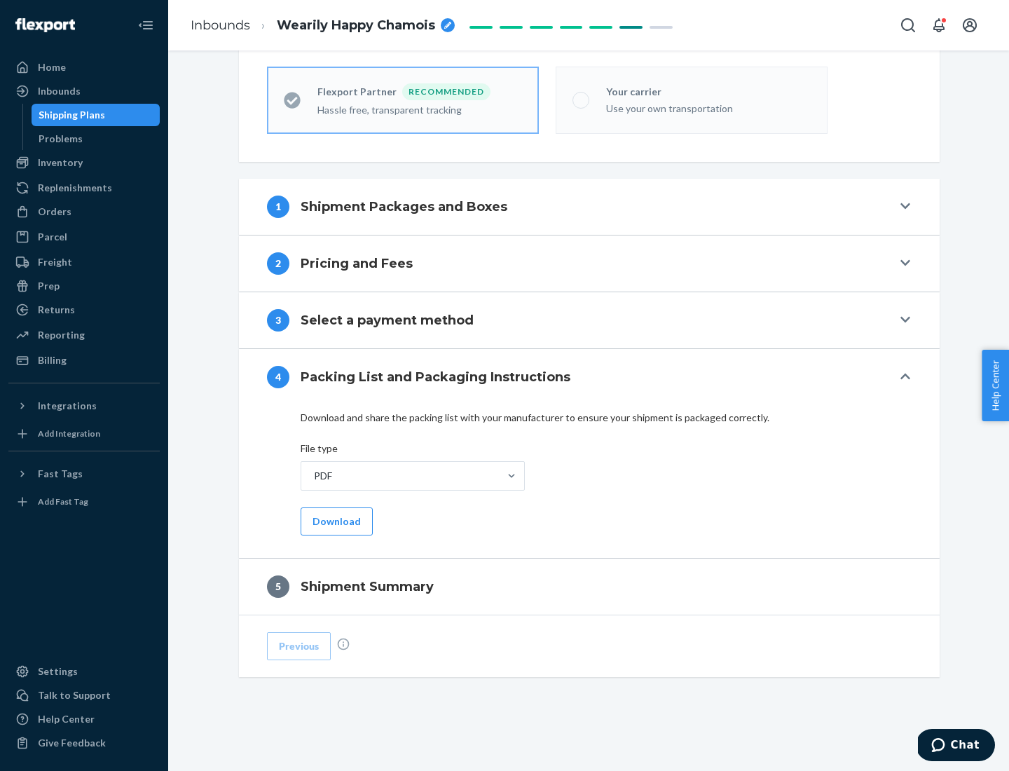
scroll to position [388, 0]
